Goal: Task Accomplishment & Management: Complete application form

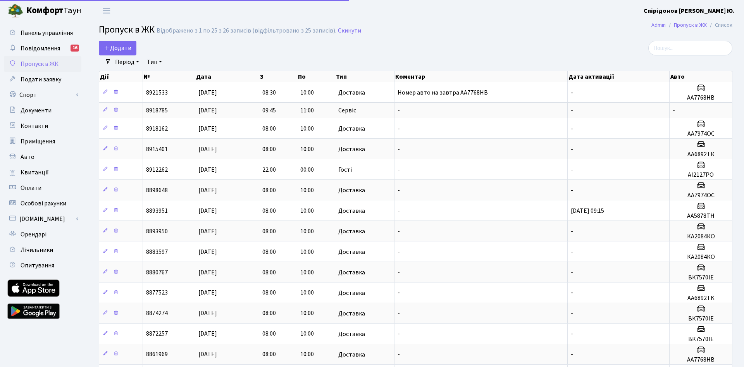
select select "25"
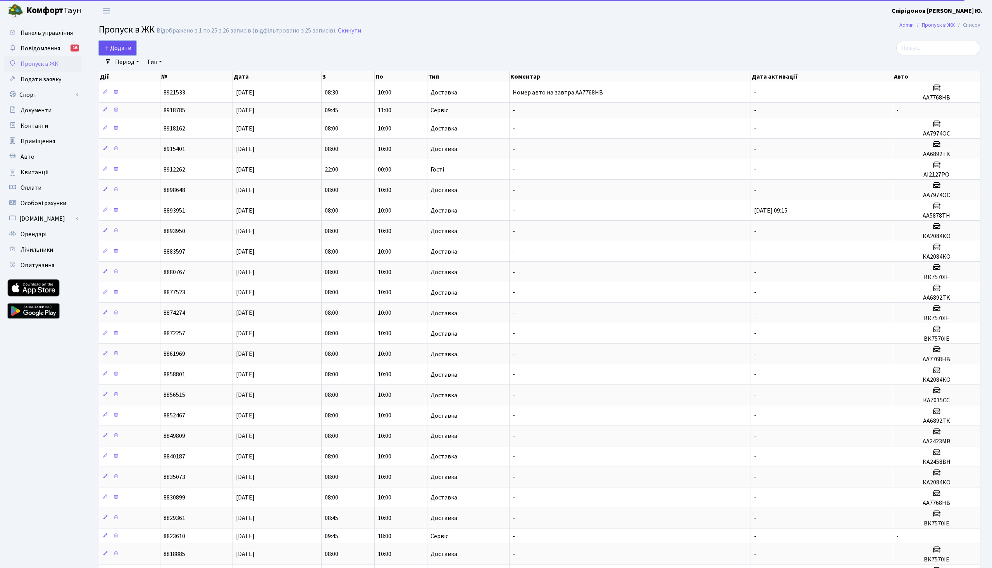
click at [115, 47] on span "Додати" at bounding box center [118, 48] width 28 height 9
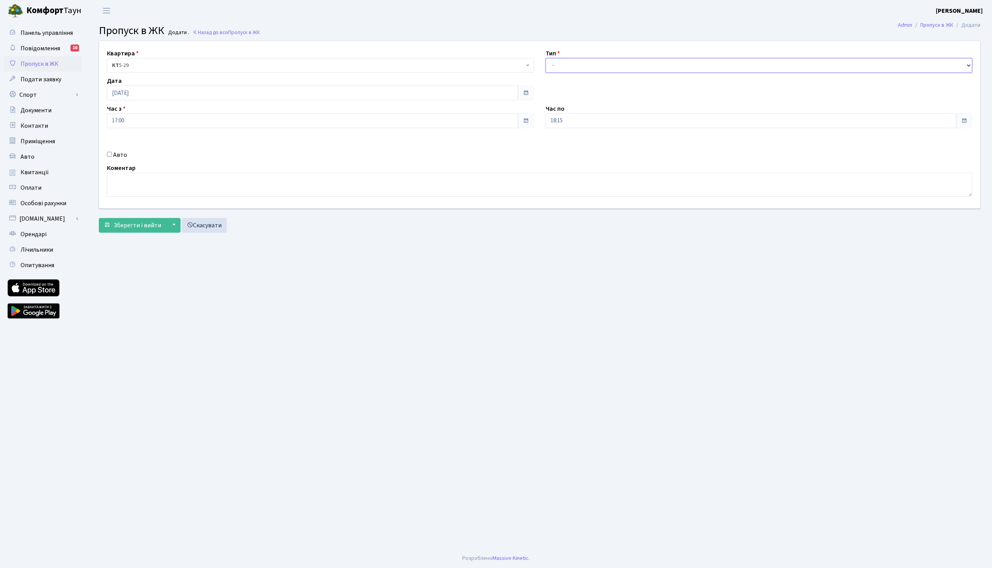
click at [545, 58] on select "- Доставка Таксі Гості Сервіс" at bounding box center [758, 65] width 427 height 15
select select "1"
click option "Доставка" at bounding box center [0, 0] width 0 height 0
click at [155, 88] on input "[DATE]" at bounding box center [312, 93] width 411 height 15
click at [148, 177] on td "28" at bounding box center [150, 179] width 12 height 12
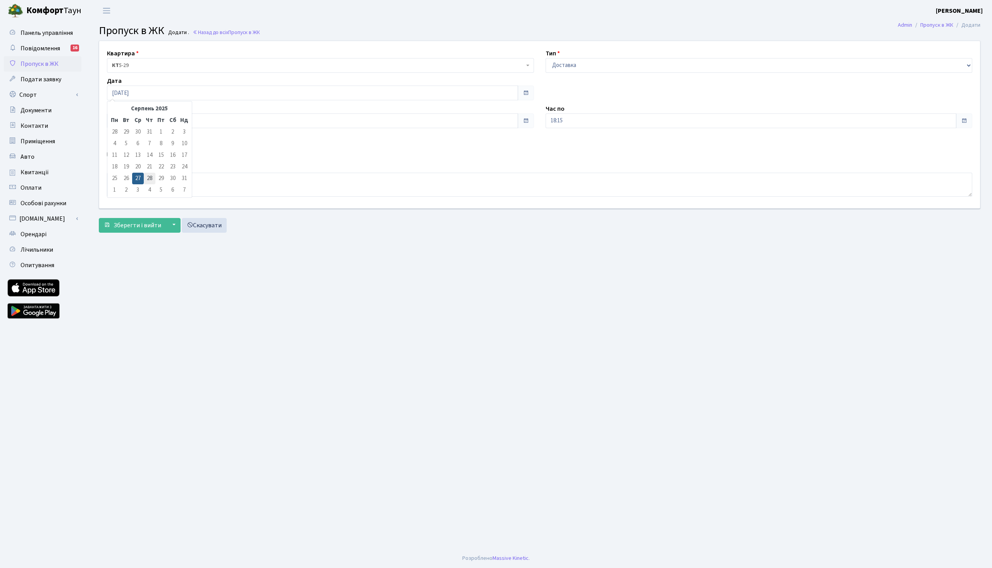
type input "[DATE]"
click at [123, 116] on input "17:00" at bounding box center [312, 121] width 411 height 15
drag, startPoint x: 136, startPoint y: 120, endPoint x: 64, endPoint y: 112, distance: 72.0
click at [107, 115] on input "17:00" at bounding box center [312, 121] width 411 height 15
type input "08:00"
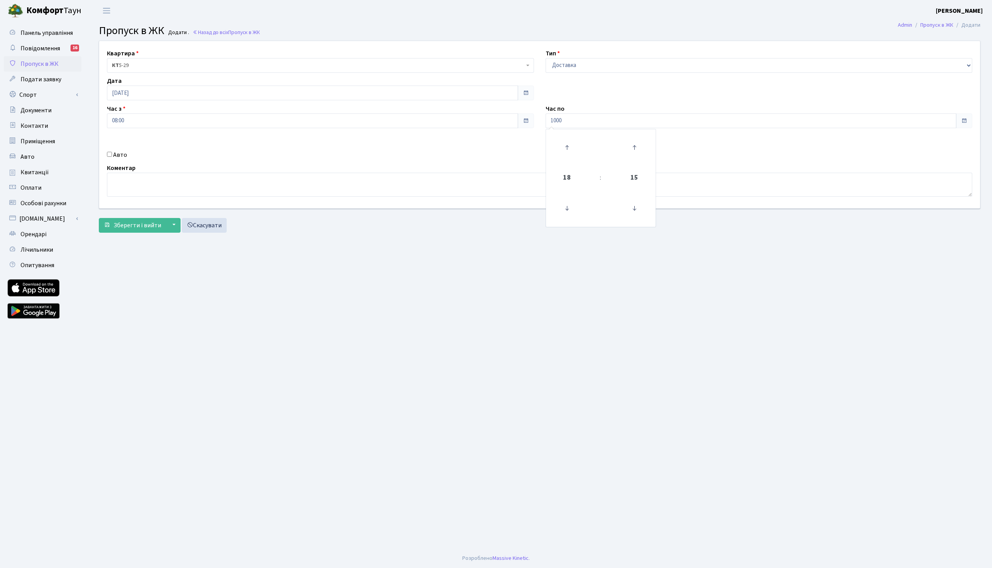
type input "10:00"
drag, startPoint x: 281, startPoint y: 145, endPoint x: 268, endPoint y: 158, distance: 18.9
click at [281, 145] on div "Квартира <b>КТ</b>&nbsp;&nbsp;&nbsp;&nbsp;5-29 КТ 5-29 Тип - Доставка Таксі Гос…" at bounding box center [539, 124] width 892 height 167
drag, startPoint x: 119, startPoint y: 154, endPoint x: 188, endPoint y: 173, distance: 71.9
click at [120, 153] on label "Авто" at bounding box center [120, 154] width 14 height 9
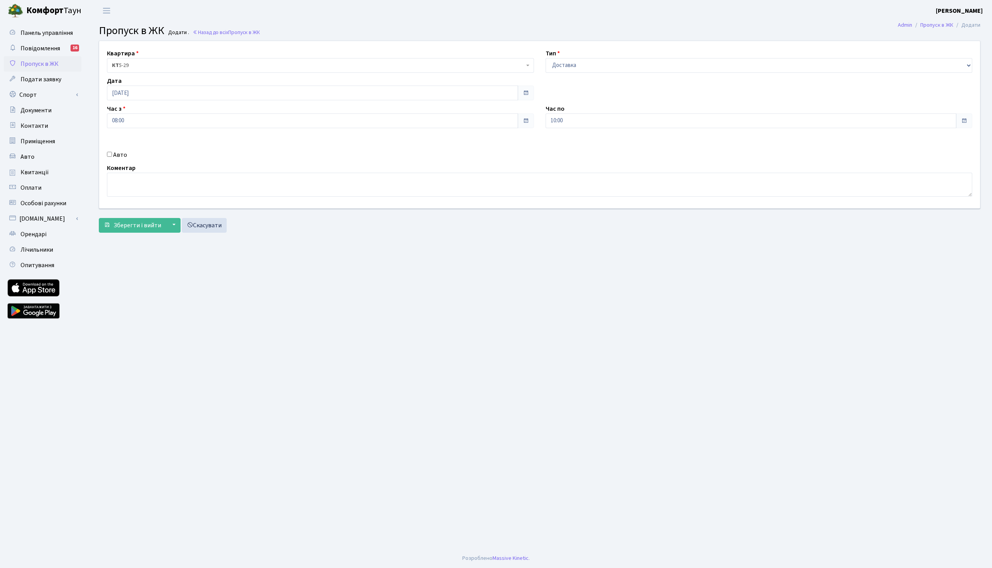
click at [107, 154] on input "Авто" at bounding box center [109, 154] width 5 height 5
checkbox input "true"
drag, startPoint x: 196, startPoint y: 319, endPoint x: 200, endPoint y: 307, distance: 12.5
click at [196, 317] on main "Admin Пропуск в ЖК Додати Пропуск в ЖК Додати . Назад до всіх Пропуск в ЖК Квар…" at bounding box center [539, 285] width 905 height 528
drag, startPoint x: 588, startPoint y: 148, endPoint x: 554, endPoint y: 162, distance: 36.5
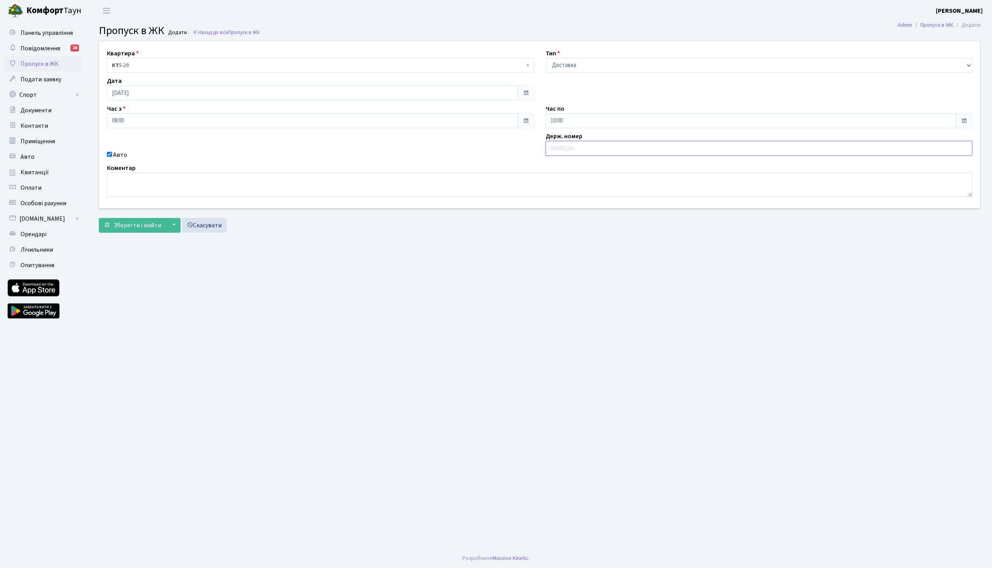
click at [588, 148] on input "text" at bounding box center [758, 148] width 427 height 15
paste input "АА7768НВ"
type input "АА7768НВ"
drag, startPoint x: 450, startPoint y: 316, endPoint x: 403, endPoint y: 309, distance: 47.1
click at [447, 315] on main "Admin Пропуск в ЖК Додати Пропуск в ЖК Додати . Назад до всіх Пропуск в ЖК Квар…" at bounding box center [539, 285] width 905 height 528
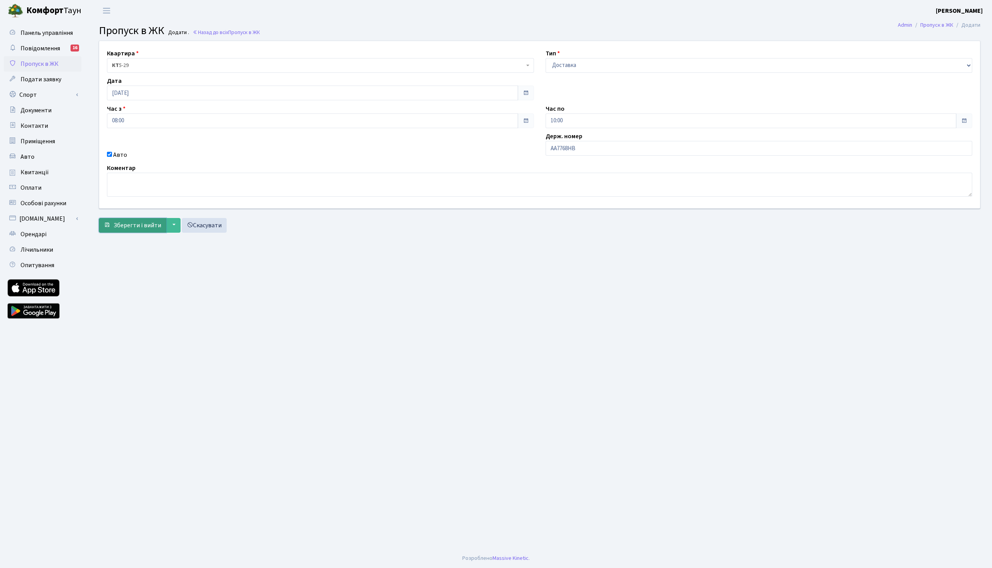
click at [129, 221] on span "Зберегти і вийти" at bounding box center [138, 225] width 48 height 9
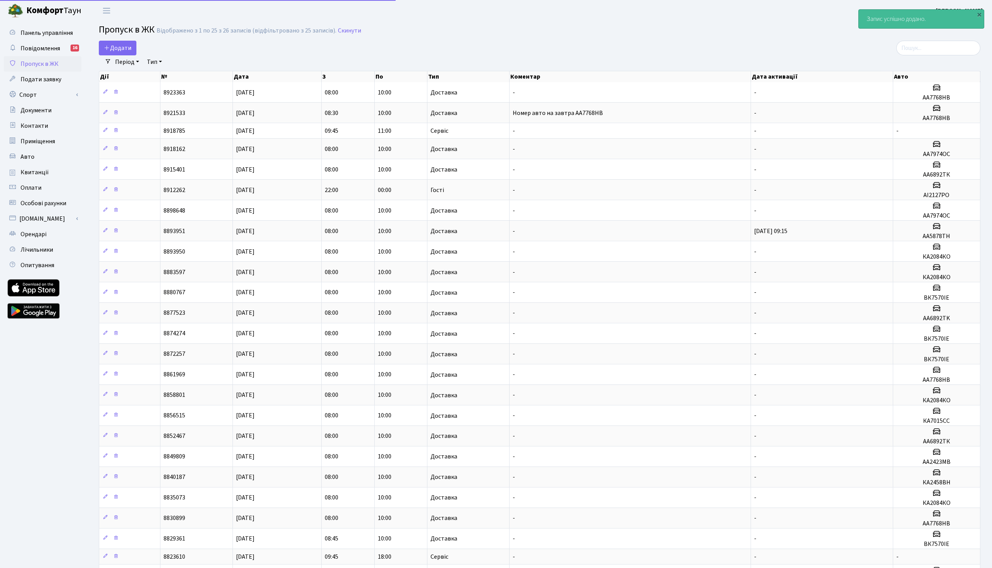
select select "25"
